Goal: Task Accomplishment & Management: Complete application form

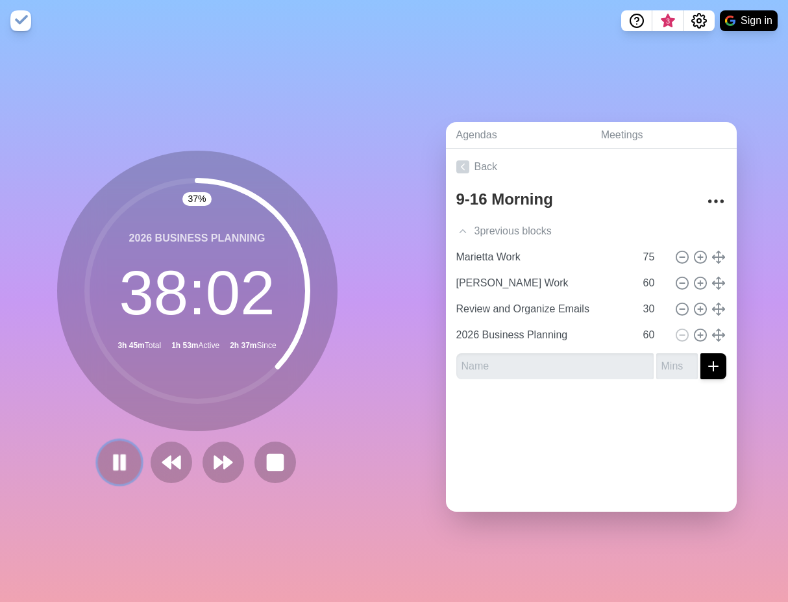
click at [116, 473] on button at bounding box center [119, 462] width 44 height 44
click at [170, 468] on polygon at bounding box center [166, 462] width 8 height 13
click at [123, 472] on icon at bounding box center [119, 462] width 22 height 22
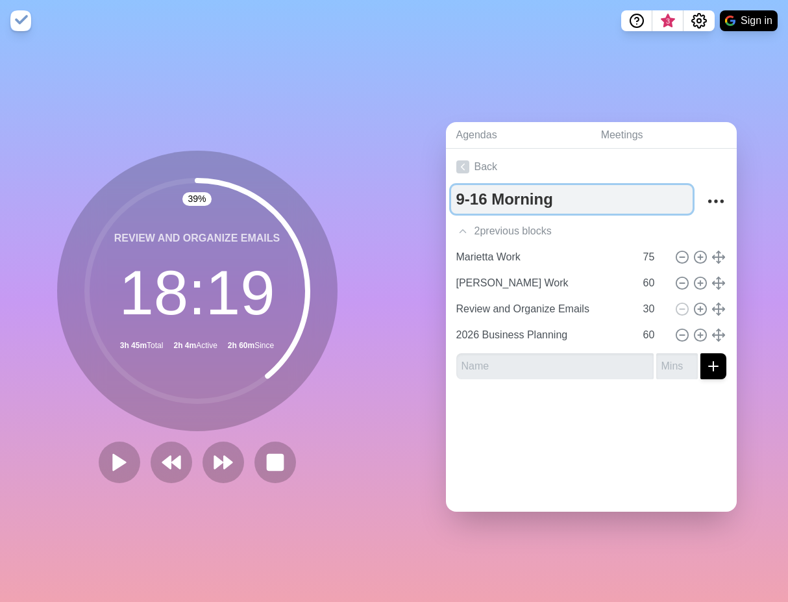
click at [523, 207] on textarea "9-16 Morning" at bounding box center [572, 199] width 242 height 29
drag, startPoint x: 557, startPoint y: 203, endPoint x: 494, endPoint y: 203, distance: 63.0
click at [494, 203] on textarea "9-16 Morning" at bounding box center [572, 199] width 242 height 29
type textarea "9-16"
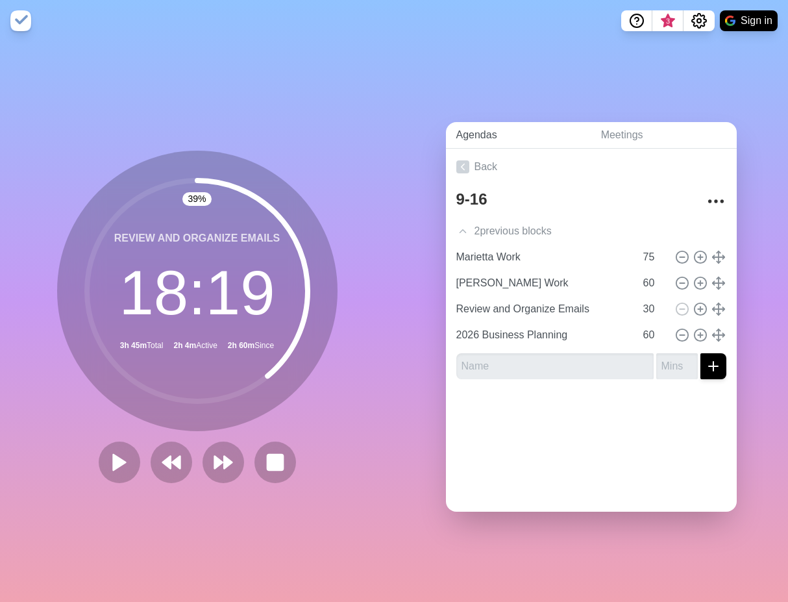
click at [465, 131] on link "Agendas" at bounding box center [518, 135] width 145 height 27
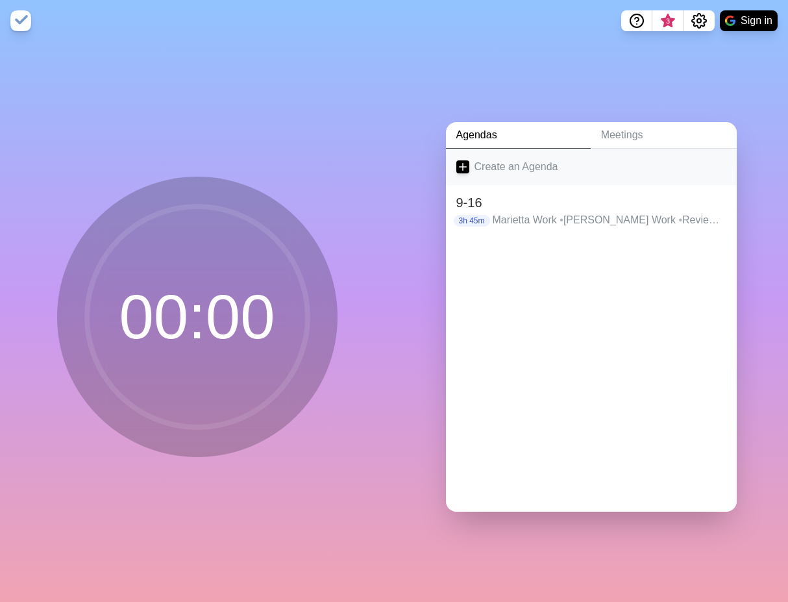
click at [490, 164] on link "Create an Agenda" at bounding box center [591, 167] width 291 height 36
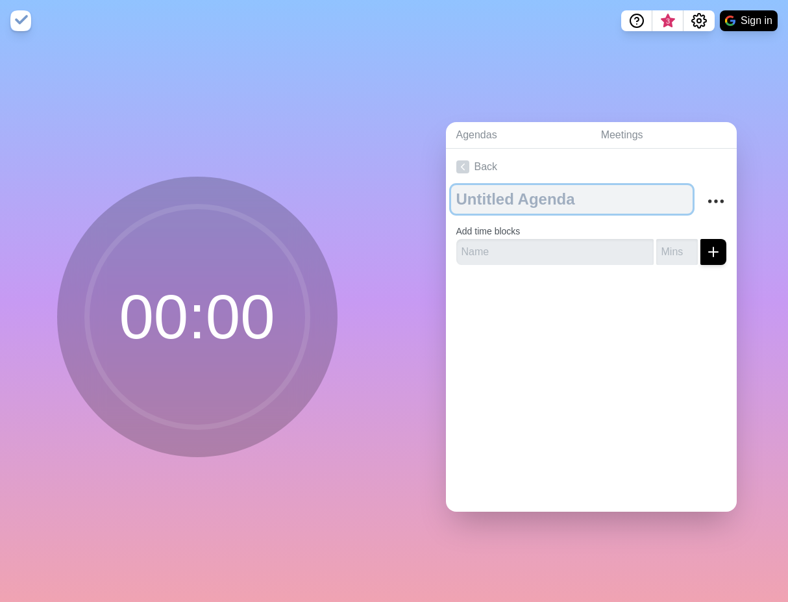
click at [494, 202] on textarea at bounding box center [572, 199] width 242 height 29
type textarea "9-17"
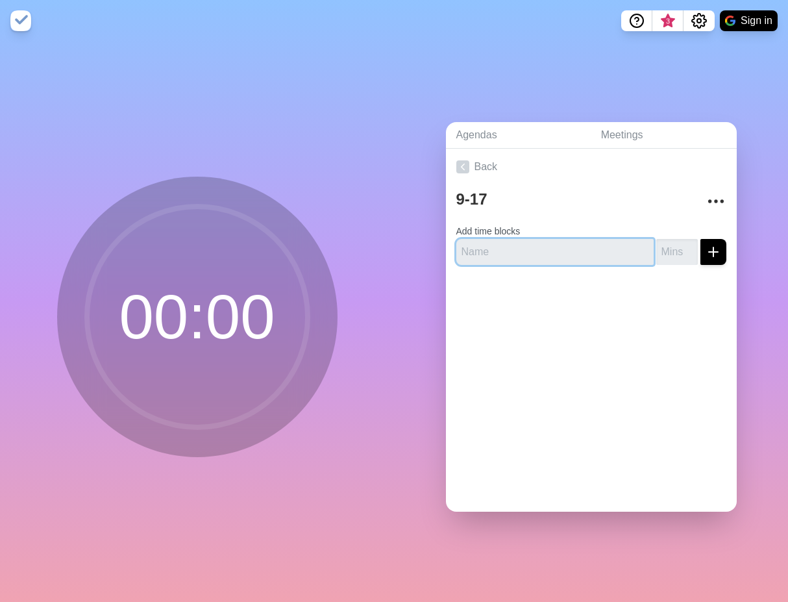
click at [494, 252] on input "text" at bounding box center [555, 252] width 197 height 26
type input "Emails"
click at [664, 252] on input "number" at bounding box center [678, 252] width 42 height 26
type input "60"
click at [711, 245] on icon "submit" at bounding box center [714, 252] width 16 height 16
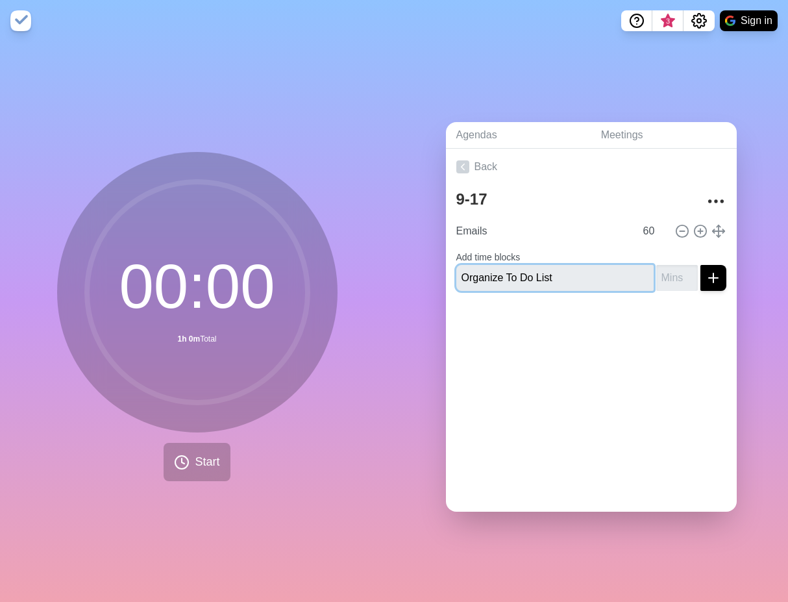
type input "Organize To Do List"
click at [668, 279] on input "number" at bounding box center [678, 278] width 42 height 26
type input "20"
click at [721, 282] on button "submit" at bounding box center [714, 278] width 26 height 26
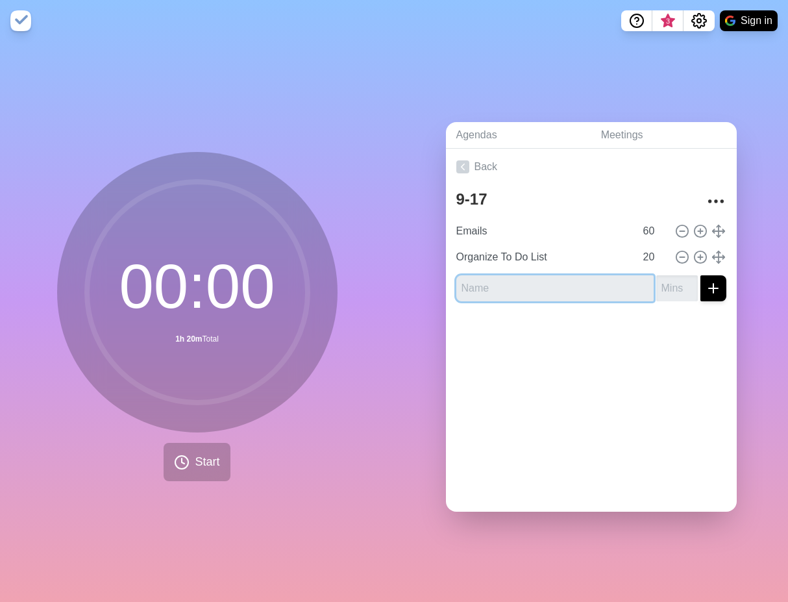
type input "T"
type input "Get Misc Tasks Done"
click at [666, 286] on input "number" at bounding box center [678, 288] width 42 height 26
type input "30"
click at [701, 275] on button "submit" at bounding box center [714, 288] width 26 height 26
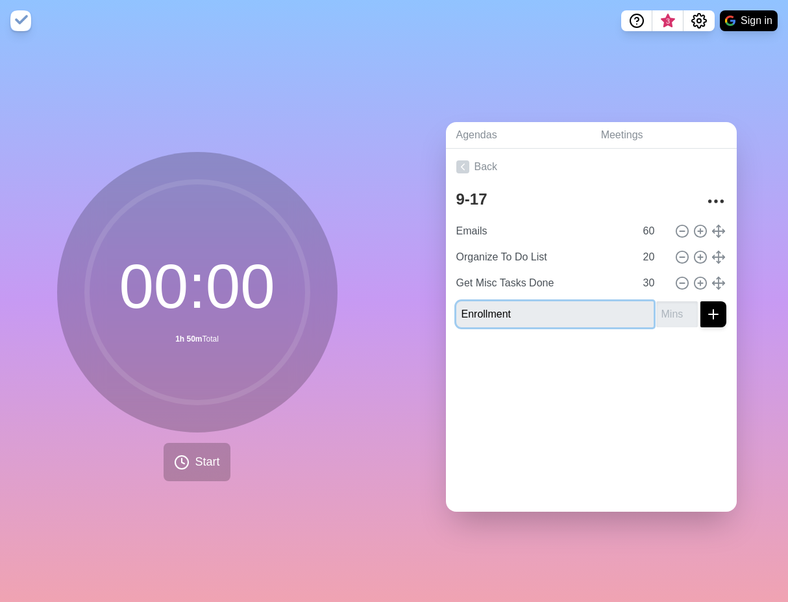
type input "Enrollment"
click at [678, 319] on input "number" at bounding box center [678, 314] width 42 height 26
type input "60"
click at [701, 301] on button "submit" at bounding box center [714, 314] width 26 height 26
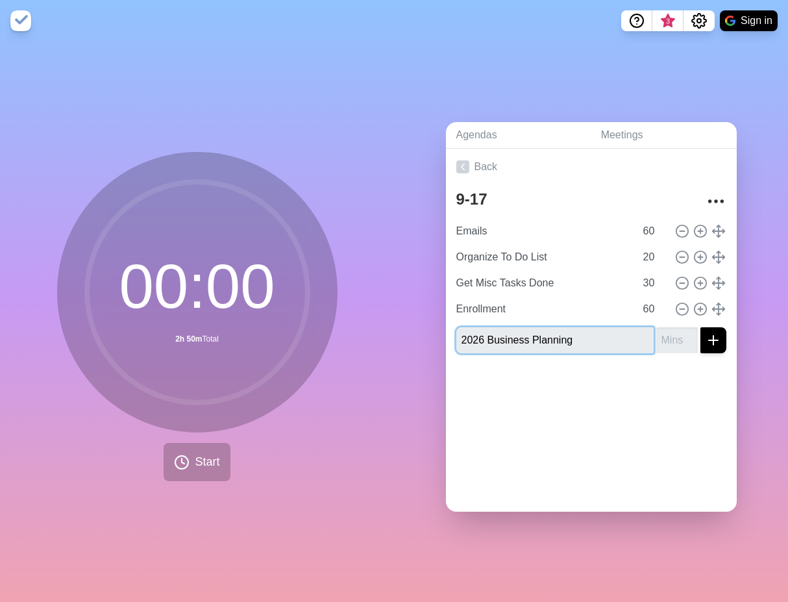
type input "2026 Business Planning"
click at [686, 341] on input "-1" at bounding box center [678, 340] width 42 height 26
type input "-160"
click at [701, 327] on button "submit" at bounding box center [714, 340] width 26 height 26
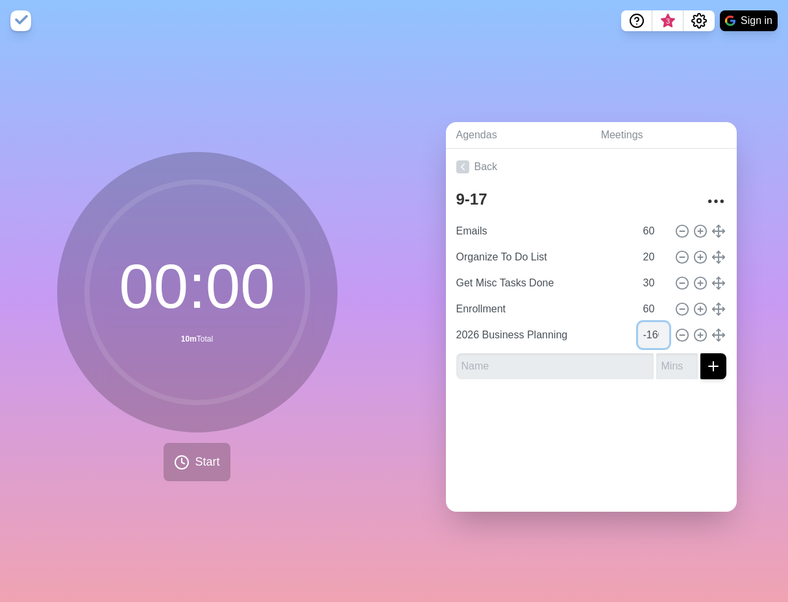
click at [653, 339] on input "-160" at bounding box center [653, 335] width 31 height 26
type input "60"
click at [618, 366] on input "text" at bounding box center [555, 366] width 197 height 26
type input "Emails"
click at [675, 375] on input "number" at bounding box center [678, 366] width 42 height 26
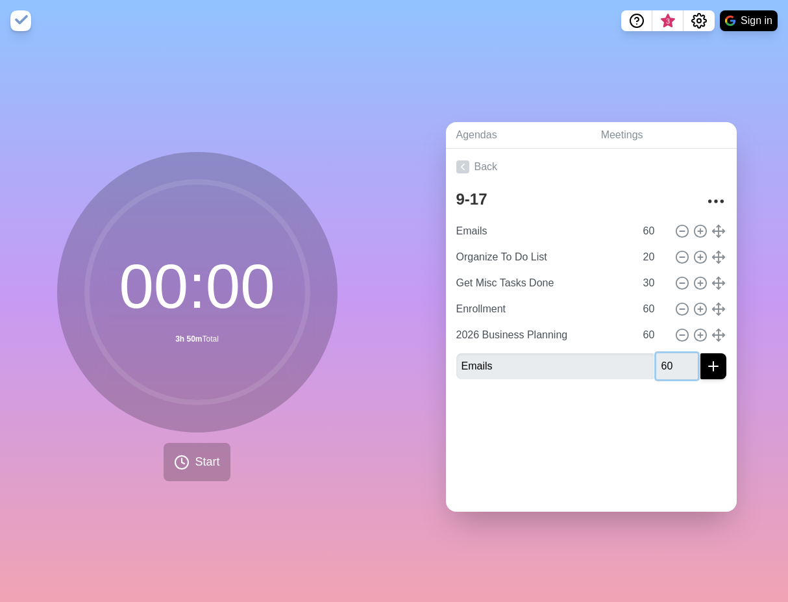
type input "60"
click at [701, 353] on button "submit" at bounding box center [714, 366] width 26 height 26
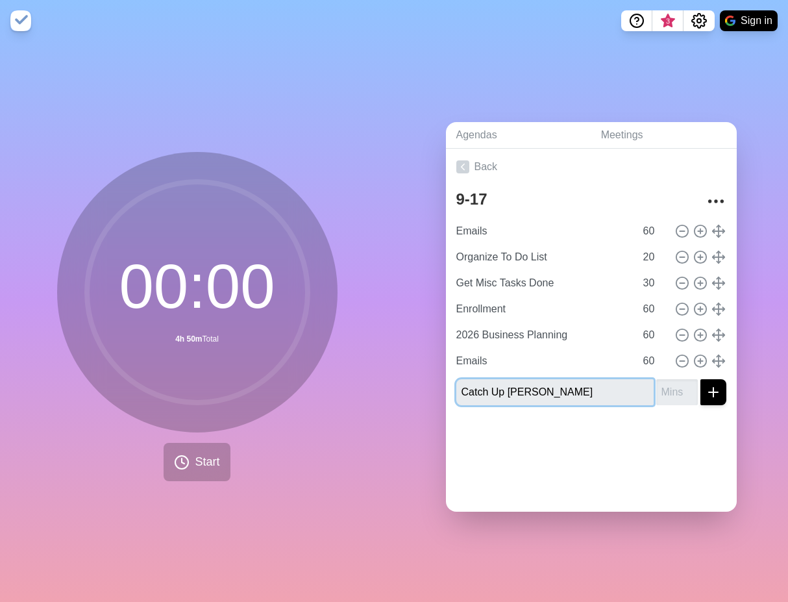
type input "Catch Up [PERSON_NAME]"
click at [683, 407] on div "9-17 Emails 60 Organize To Do List 20 Get Misc Tasks Done 30 Enrollment 60 2026…" at bounding box center [591, 300] width 291 height 231
type input "30"
click at [706, 397] on icon "submit" at bounding box center [714, 392] width 16 height 16
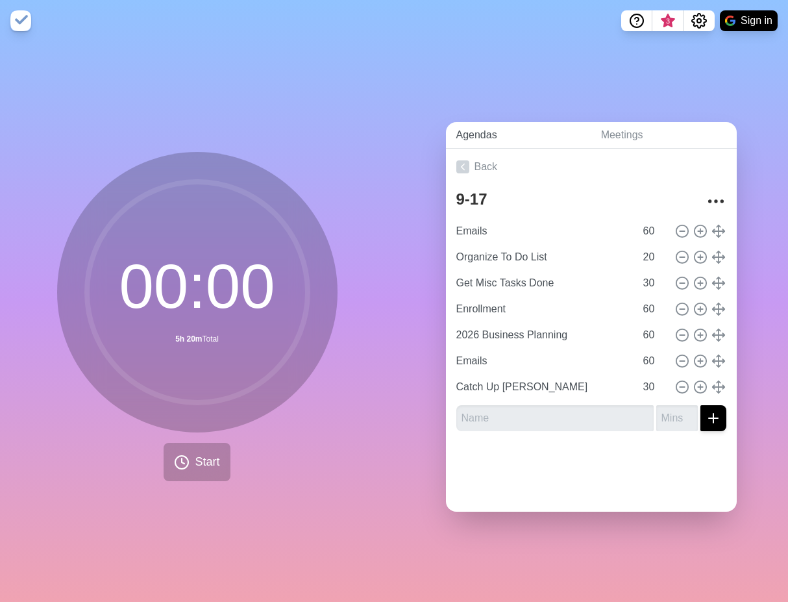
click at [470, 140] on link "Agendas" at bounding box center [518, 135] width 145 height 27
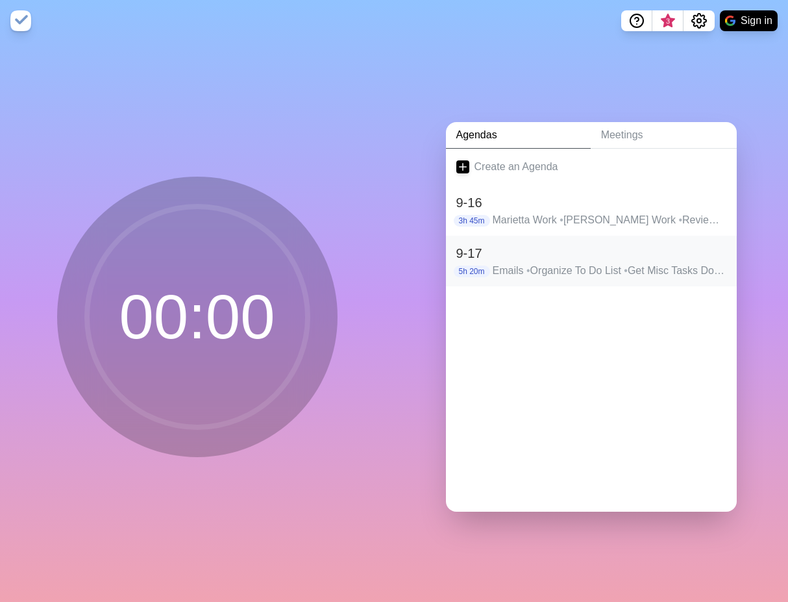
click at [520, 259] on h2 "9-17" at bounding box center [592, 253] width 270 height 19
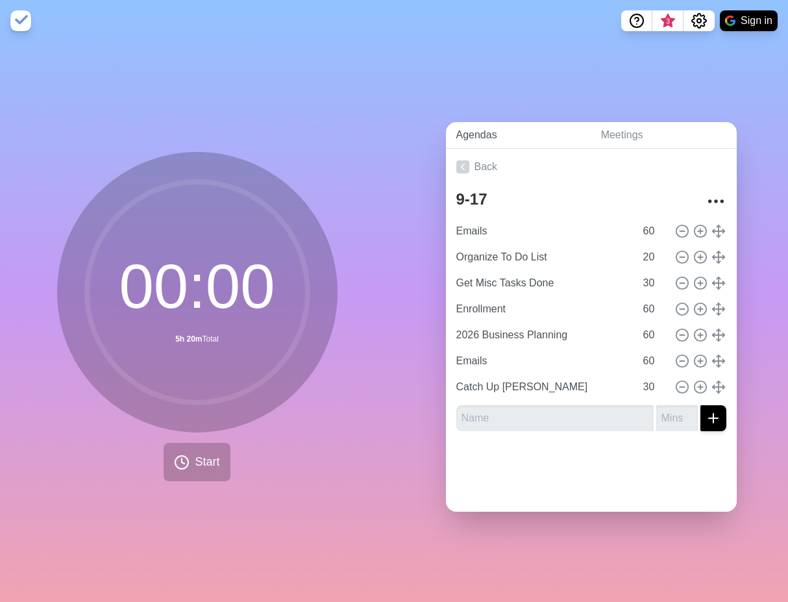
click at [466, 135] on link "Agendas" at bounding box center [518, 135] width 145 height 27
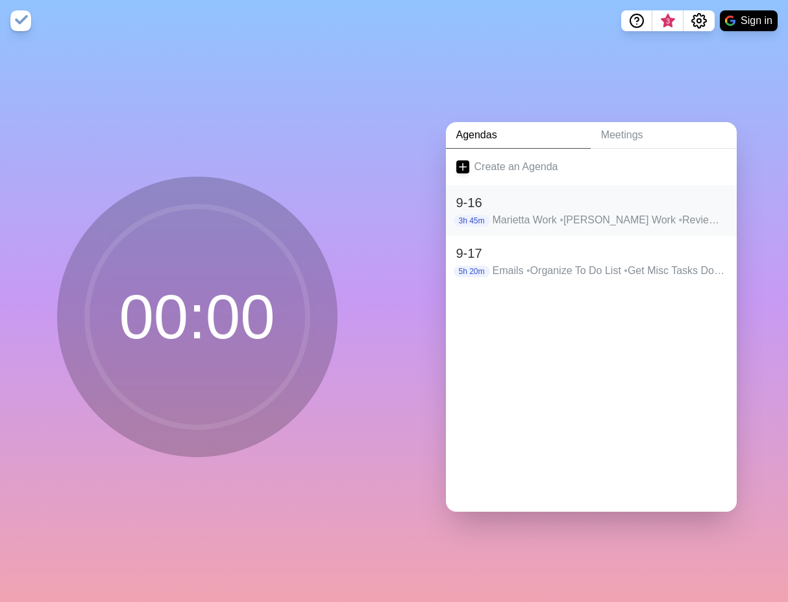
click at [481, 203] on h2 "9-16" at bounding box center [592, 202] width 270 height 19
